Goal: Check status: Check status

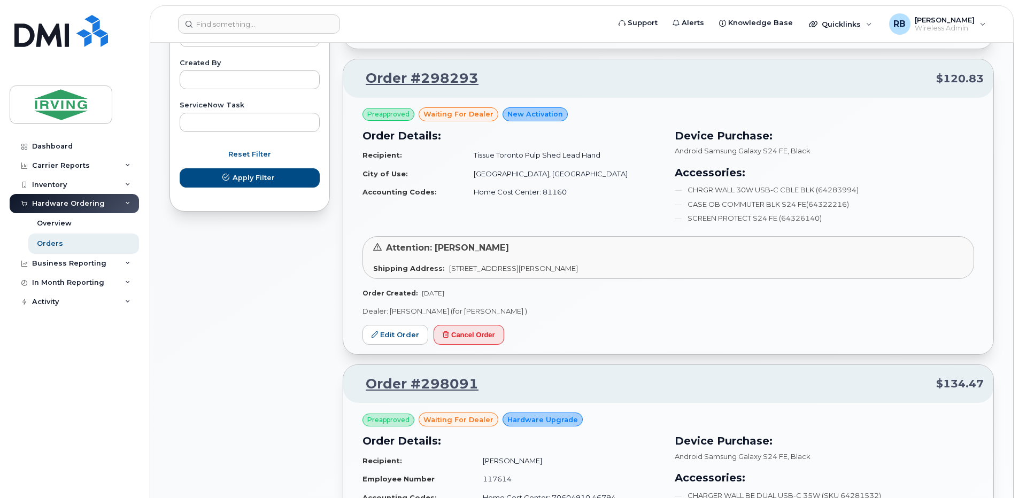
scroll to position [642, 0]
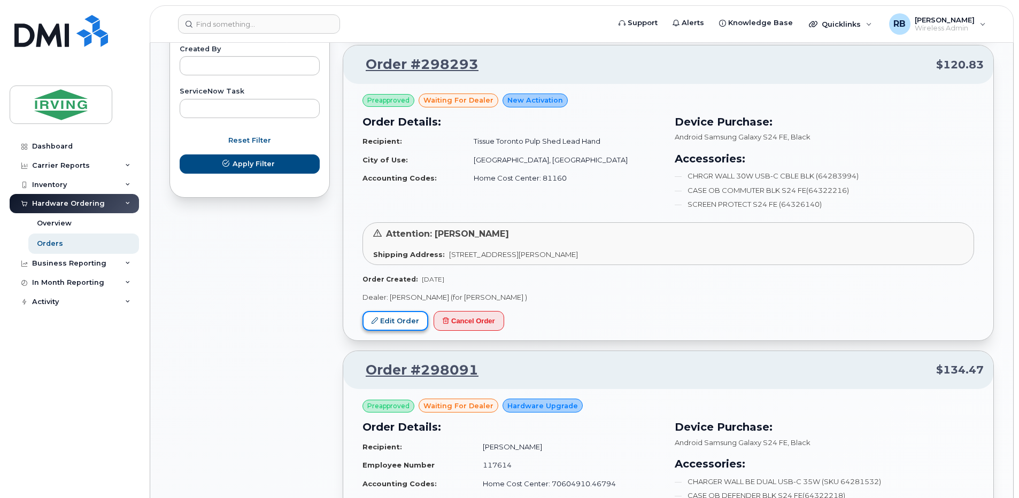
click at [399, 321] on link "Edit Order" at bounding box center [396, 321] width 66 height 20
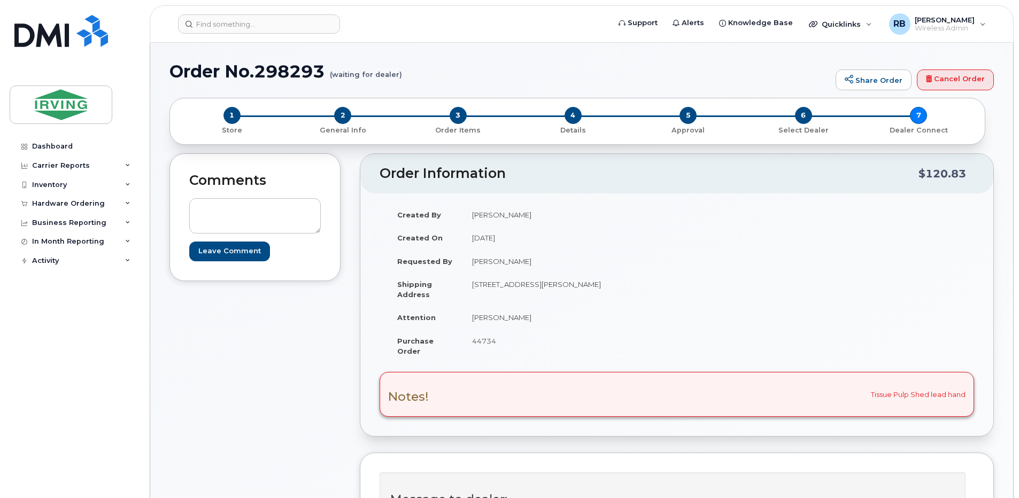
scroll to position [285, 0]
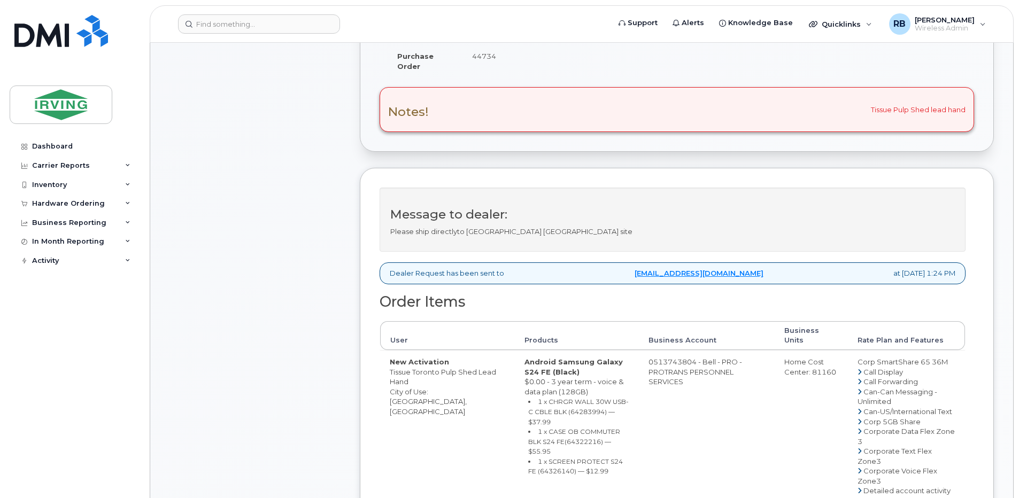
drag, startPoint x: 641, startPoint y: 351, endPoint x: 683, endPoint y: 352, distance: 42.8
copy td "513743804"
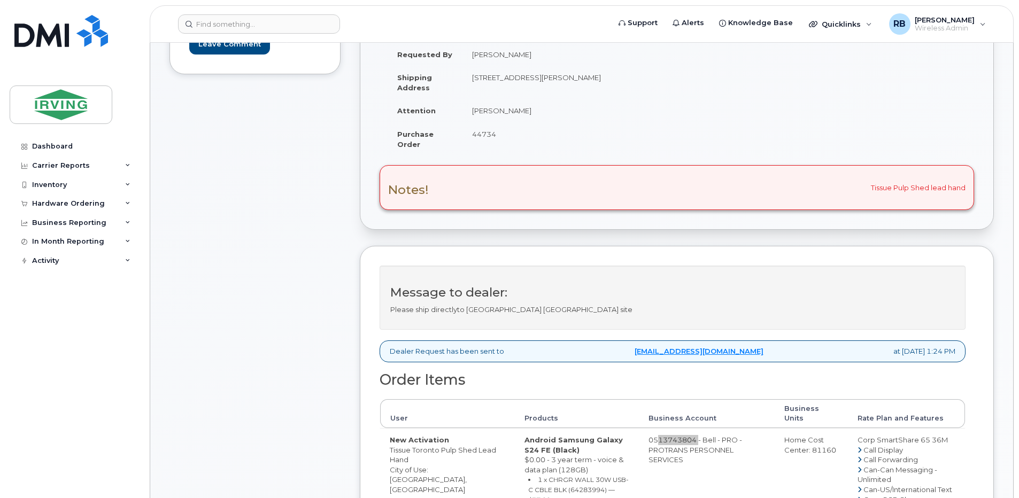
scroll to position [143, 0]
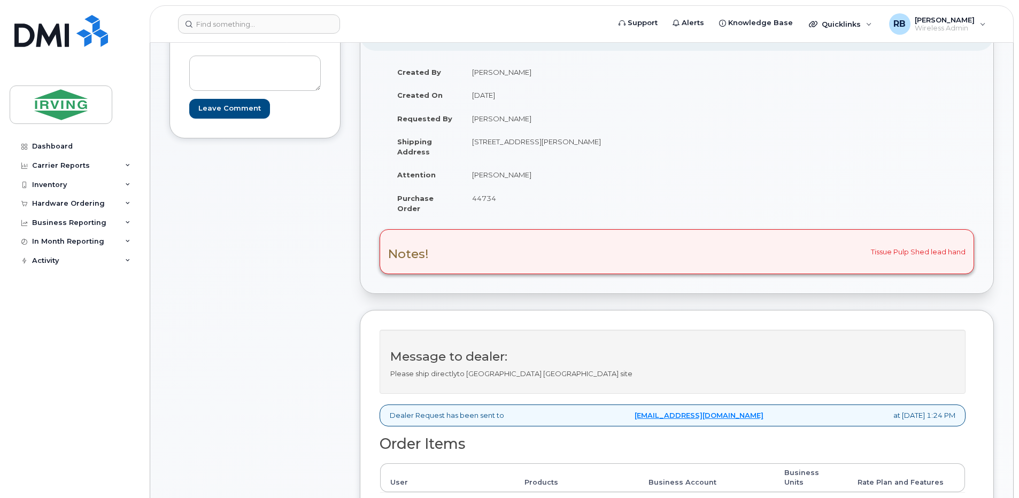
click at [486, 202] on span "44734" at bounding box center [484, 198] width 24 height 9
copy span "44734"
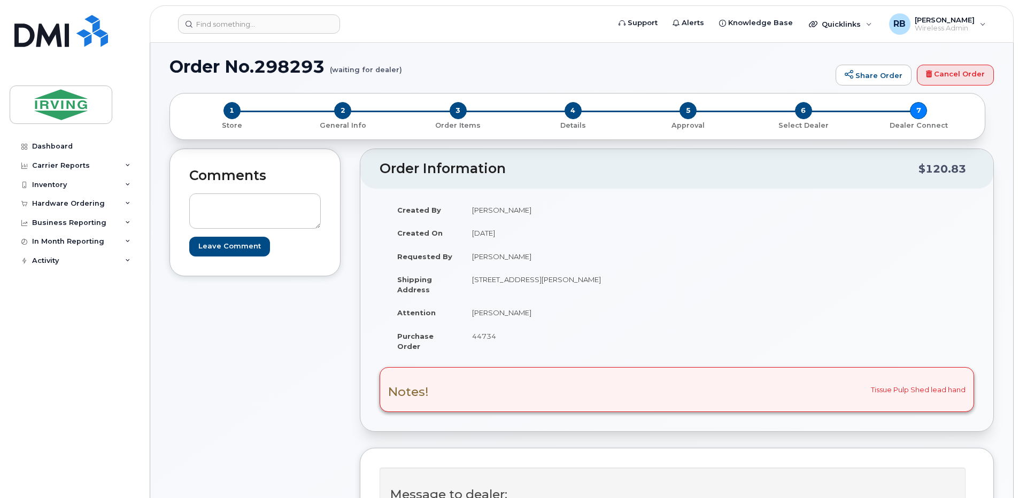
scroll to position [0, 0]
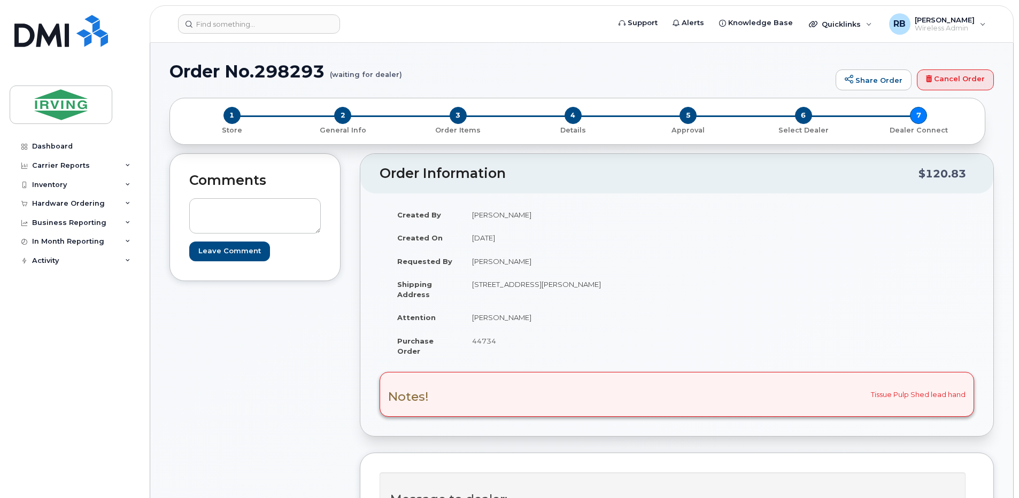
click at [542, 297] on td "[STREET_ADDRESS][PERSON_NAME]" at bounding box center [566, 289] width 206 height 33
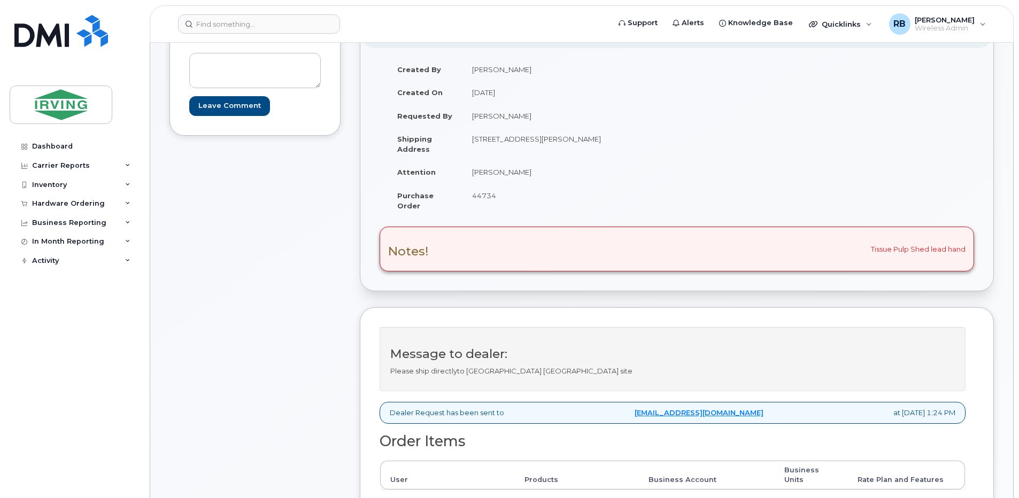
scroll to position [71, 0]
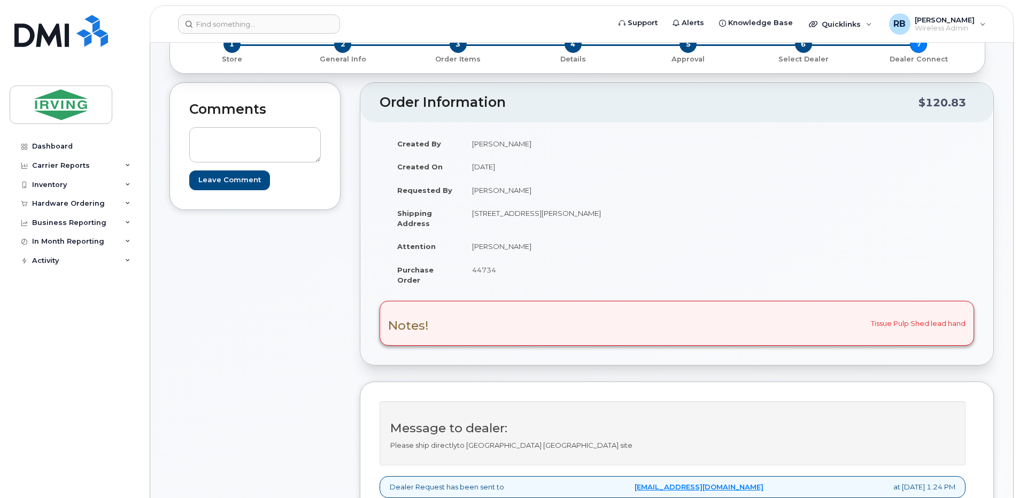
click at [507, 249] on td "[PERSON_NAME]" at bounding box center [566, 247] width 206 height 24
drag, startPoint x: 522, startPoint y: 248, endPoint x: 473, endPoint y: 250, distance: 49.3
click at [473, 250] on td "[PERSON_NAME]" at bounding box center [566, 247] width 206 height 24
copy td "[PERSON_NAME]"
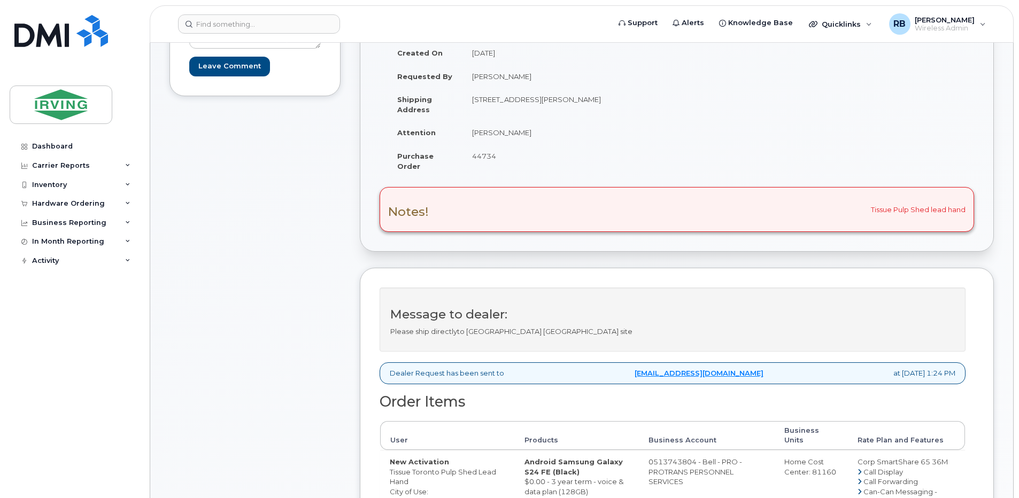
scroll to position [357, 0]
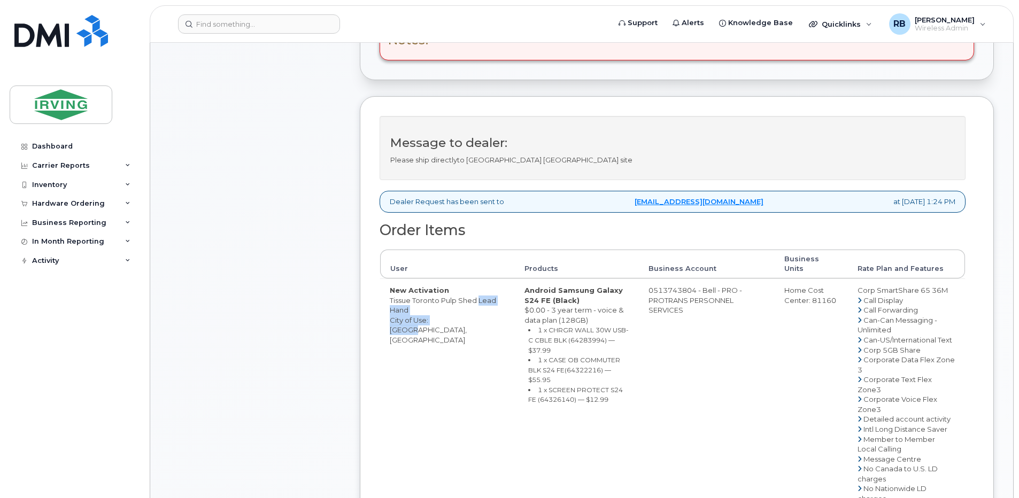
drag, startPoint x: 449, startPoint y: 307, endPoint x: 406, endPoint y: 303, distance: 42.5
drag, startPoint x: 406, startPoint y: 303, endPoint x: 415, endPoint y: 301, distance: 8.7
drag, startPoint x: 446, startPoint y: 300, endPoint x: 391, endPoint y: 300, distance: 55.6
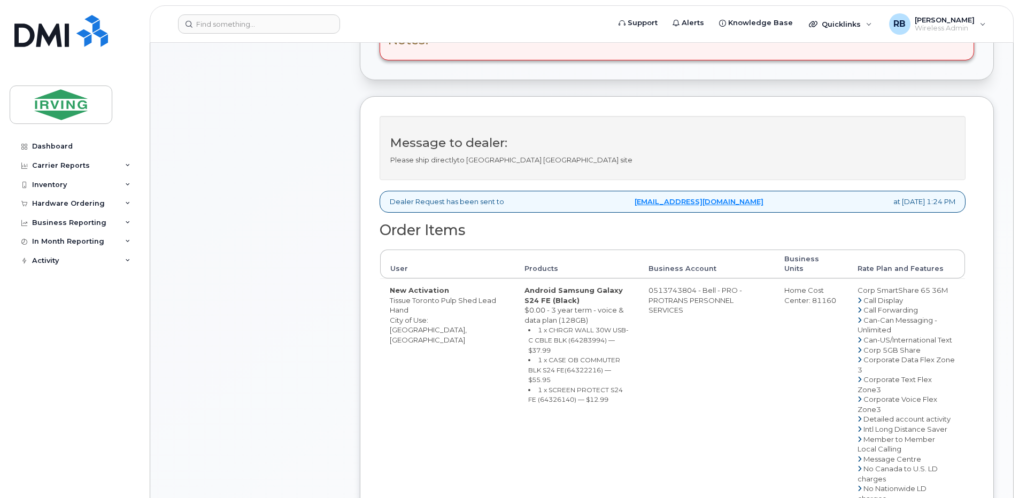
copy td "Shed Lead Hand"
click at [287, 256] on div "Comments Leave Comment" at bounding box center [255, 331] width 171 height 1069
drag, startPoint x: 448, startPoint y: 303, endPoint x: 389, endPoint y: 302, distance: 58.8
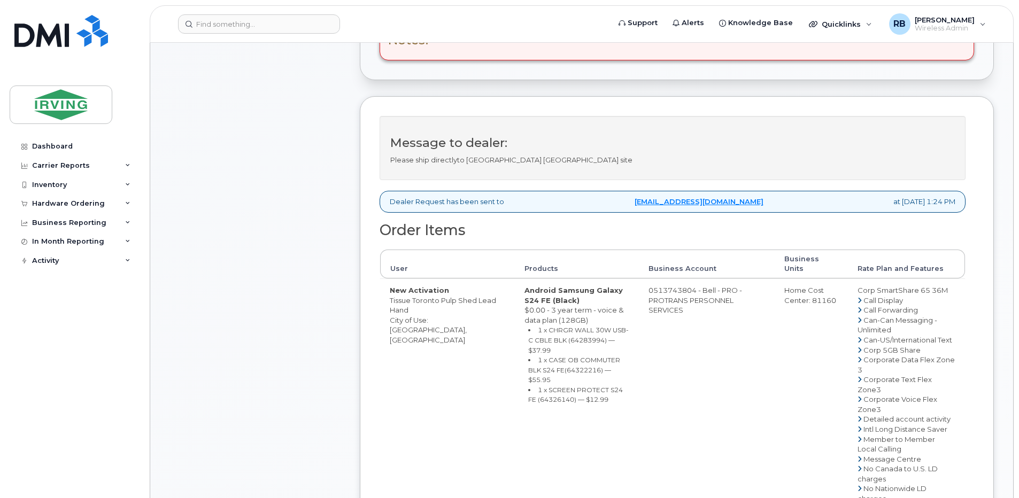
copy td "Shed Lead Hand"
click at [542, 329] on small "1 x CHRGR WALL 30W USB-C CBLE BLK (64283994) — $37.99" at bounding box center [578, 340] width 101 height 28
copy small "64283994"
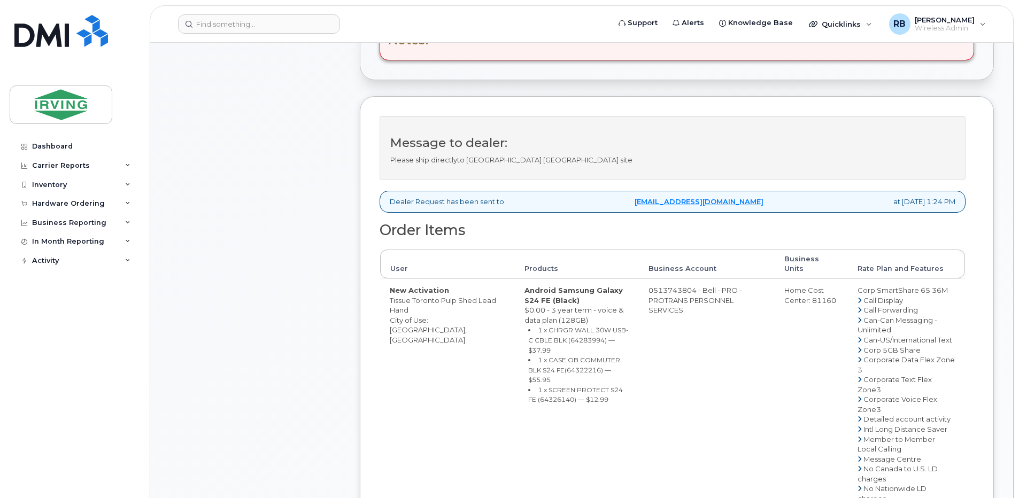
click at [528, 356] on small "1 x CASE OB COMMUTER BLK S24 FE(64322216) — $55.95" at bounding box center [574, 370] width 92 height 28
copy small "64322216"
click at [528, 386] on small "1 x SCREEN PROTECT S24 FE (64326140) — $12.99" at bounding box center [575, 395] width 95 height 18
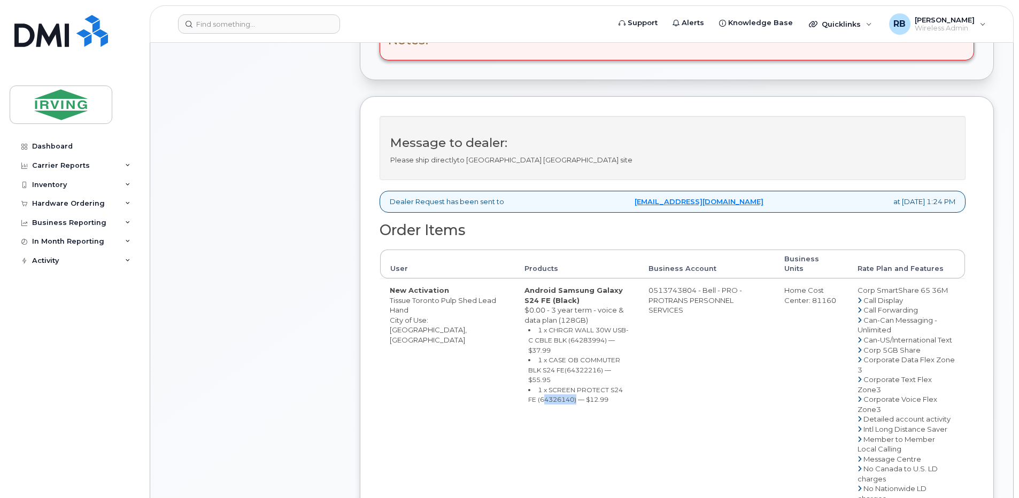
copy small "64326140"
drag, startPoint x: 683, startPoint y: 280, endPoint x: 641, endPoint y: 281, distance: 42.3
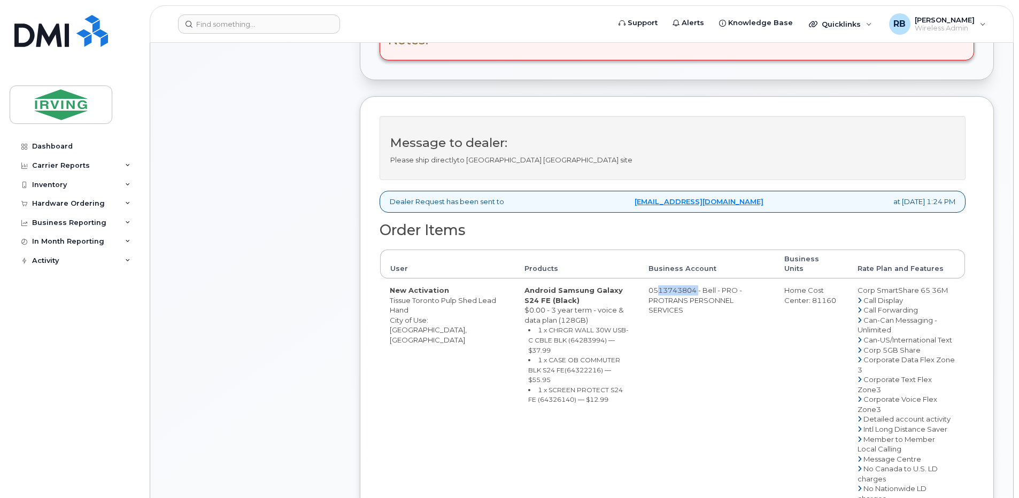
copy td "513743804"
click at [213, 208] on div "Comments Leave Comment" at bounding box center [255, 331] width 171 height 1069
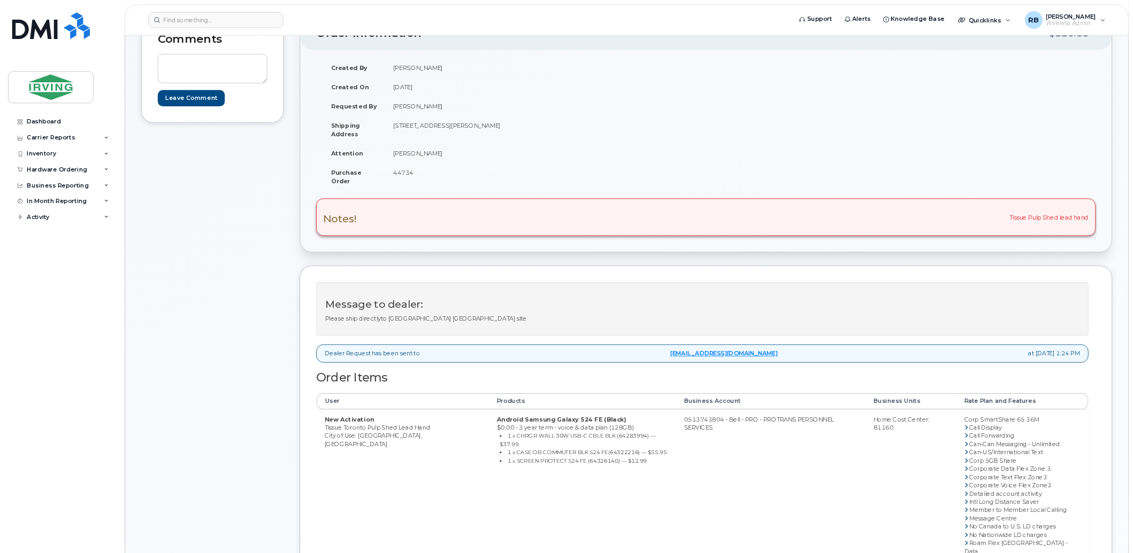
scroll to position [89, 0]
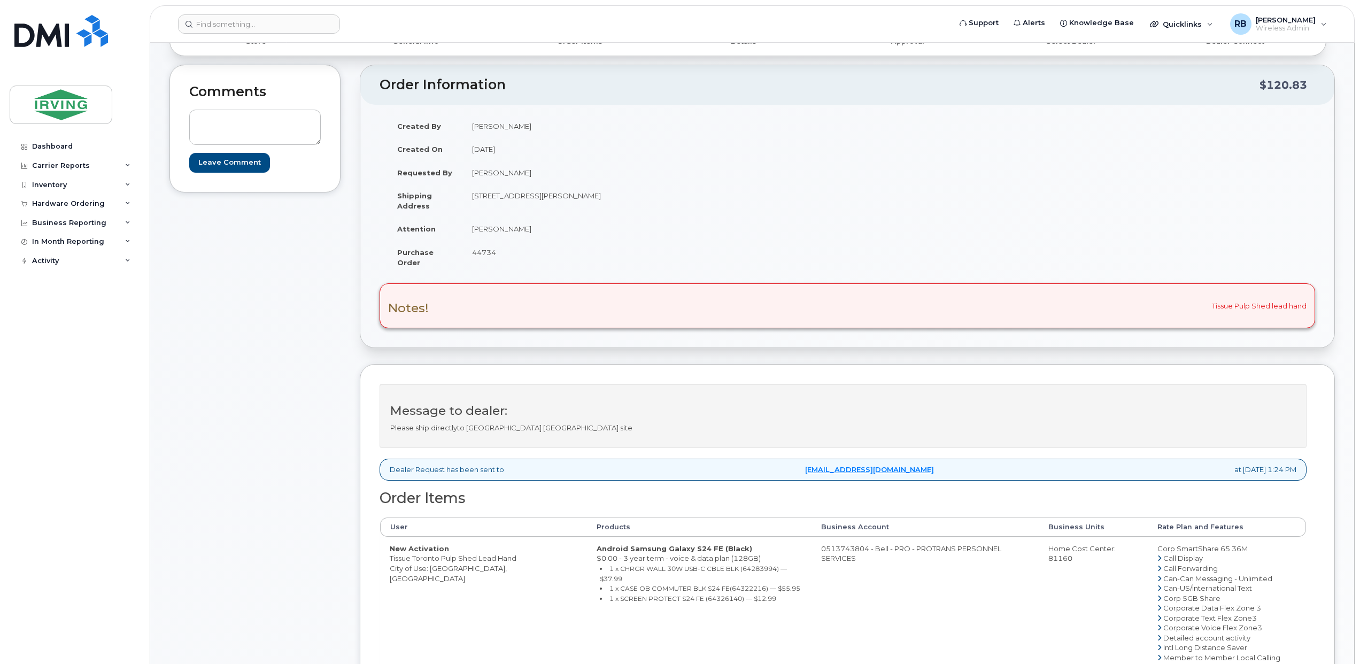
click at [219, 361] on div "Comments Leave Comment" at bounding box center [255, 540] width 171 height 950
